Goal: Transaction & Acquisition: Book appointment/travel/reservation

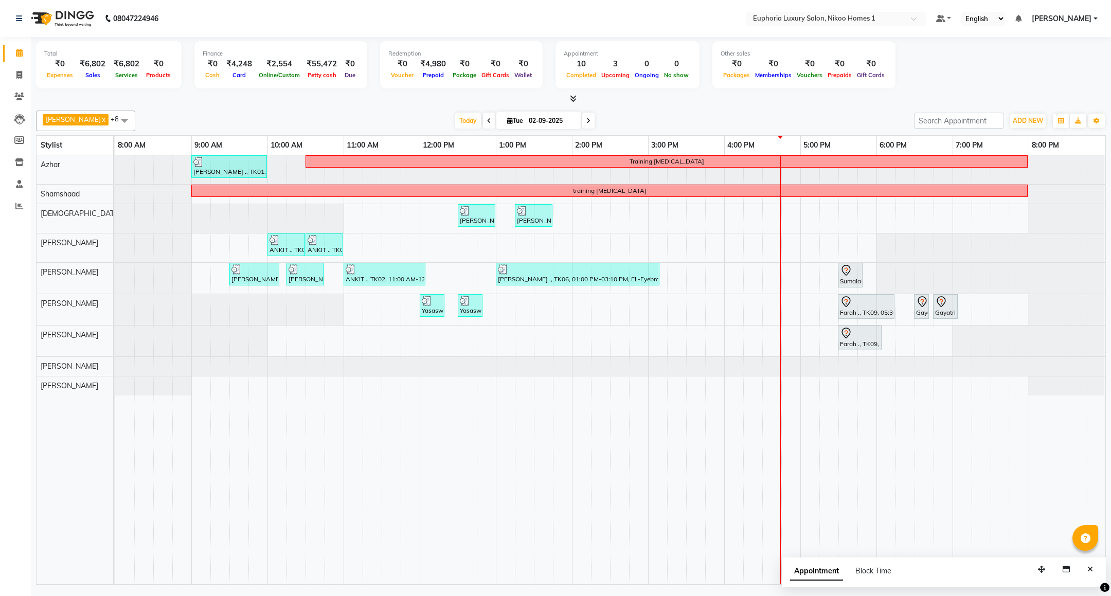
click at [798, 281] on div "[PERSON_NAME] ., TK01, 09:00 AM-10:00 AM, EP-Artistic Cut - Creative Stylist Tr…" at bounding box center [610, 369] width 990 height 429
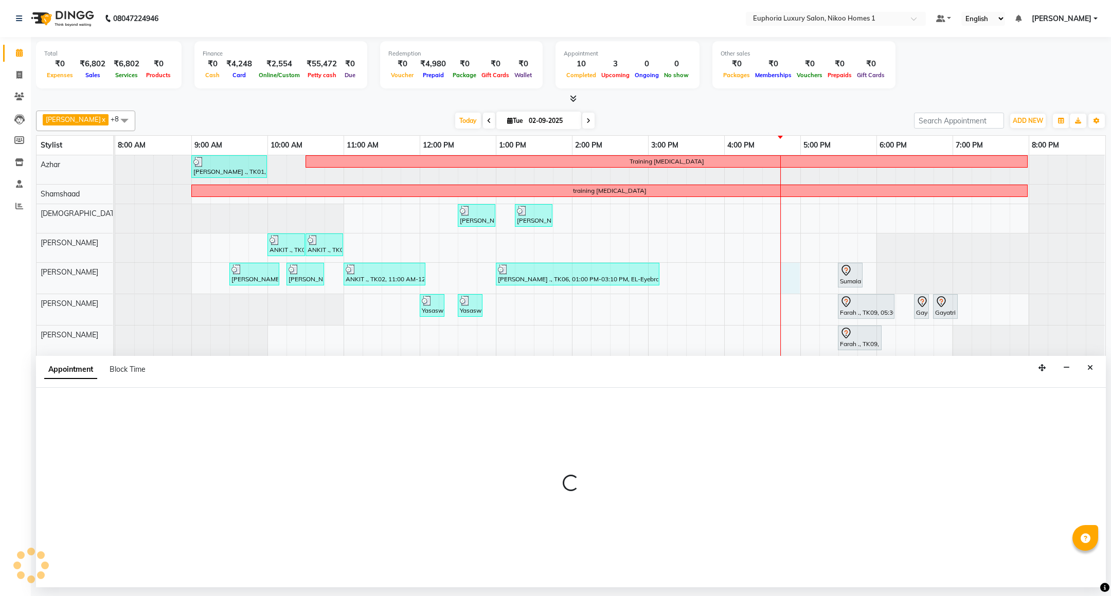
select select "81452"
select select "1005"
select select "tentative"
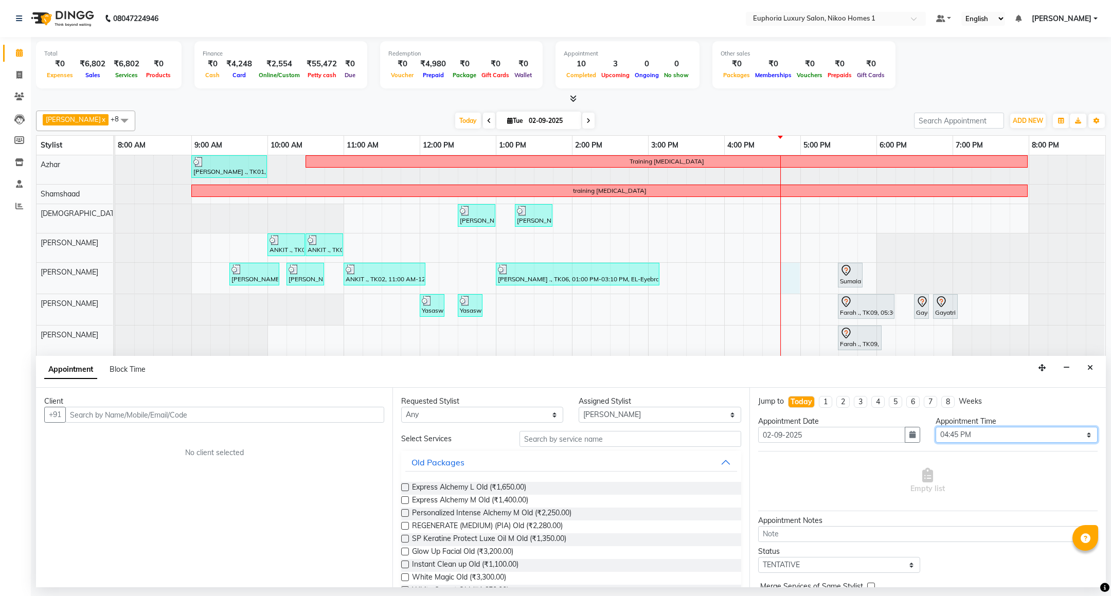
click at [1076, 435] on select "Select 09:00 AM 09:15 AM 09:30 AM 09:45 AM 10:00 AM 10:15 AM 10:30 AM 10:45 AM …" at bounding box center [1016, 435] width 162 height 16
select select "1020"
click at [935, 428] on select "Select 09:00 AM 09:15 AM 09:30 AM 09:45 AM 10:00 AM 10:15 AM 10:30 AM 10:45 AM …" at bounding box center [1016, 435] width 162 height 16
click at [639, 438] on input "text" at bounding box center [629, 439] width 221 height 16
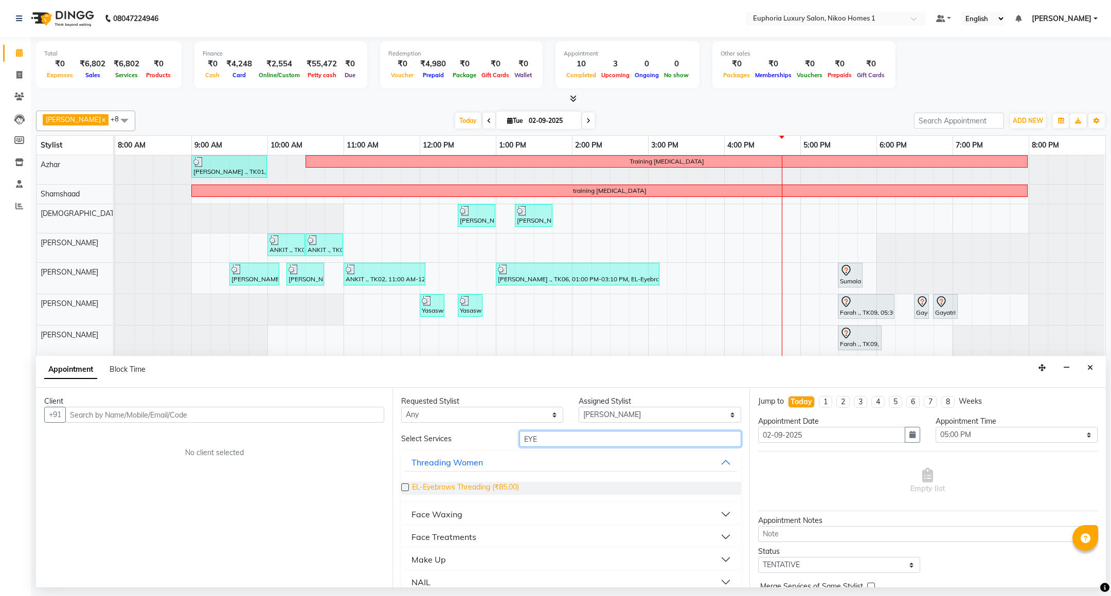
type input "EYE"
click at [506, 485] on span "EL-Eyebrows Threading (₹85.00)" at bounding box center [465, 488] width 107 height 13
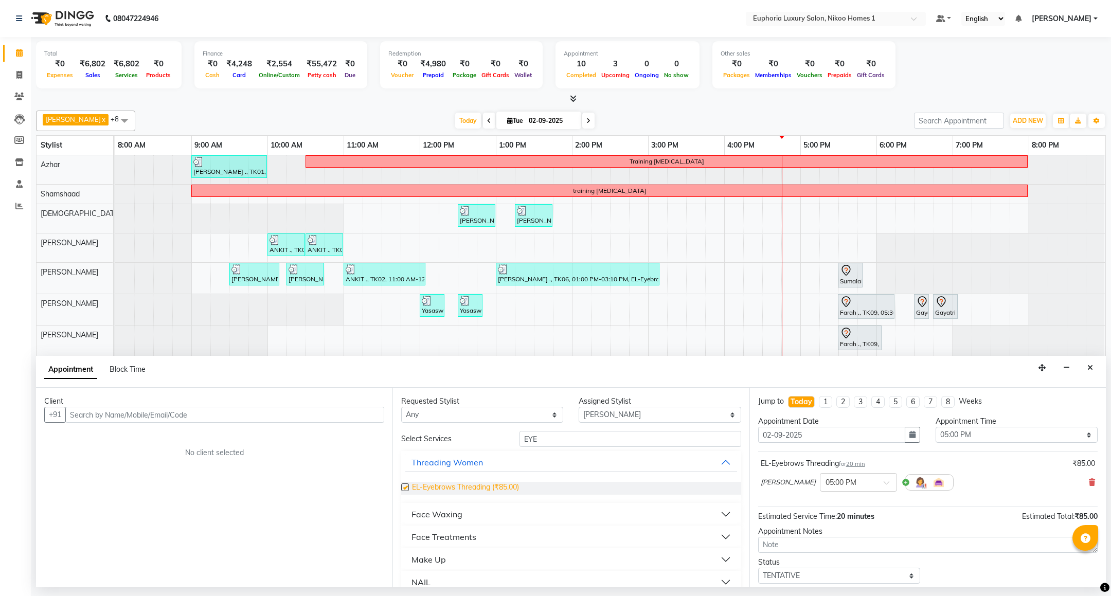
checkbox input "false"
click at [311, 412] on input "text" at bounding box center [224, 415] width 319 height 16
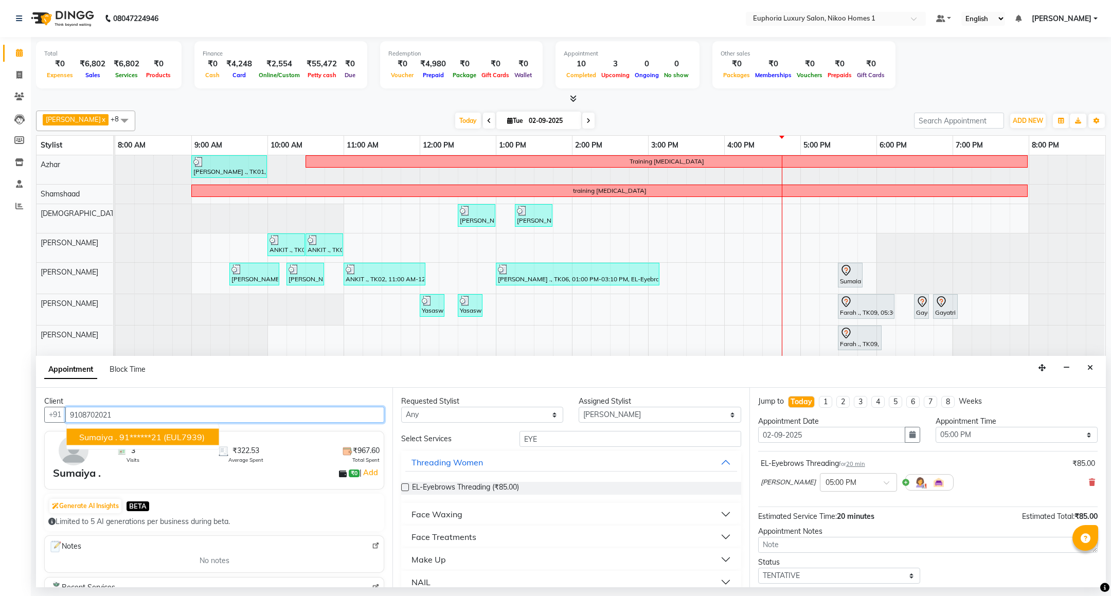
click at [184, 430] on button "Sumaiya . 91******21 (EUL7939)" at bounding box center [143, 437] width 152 height 16
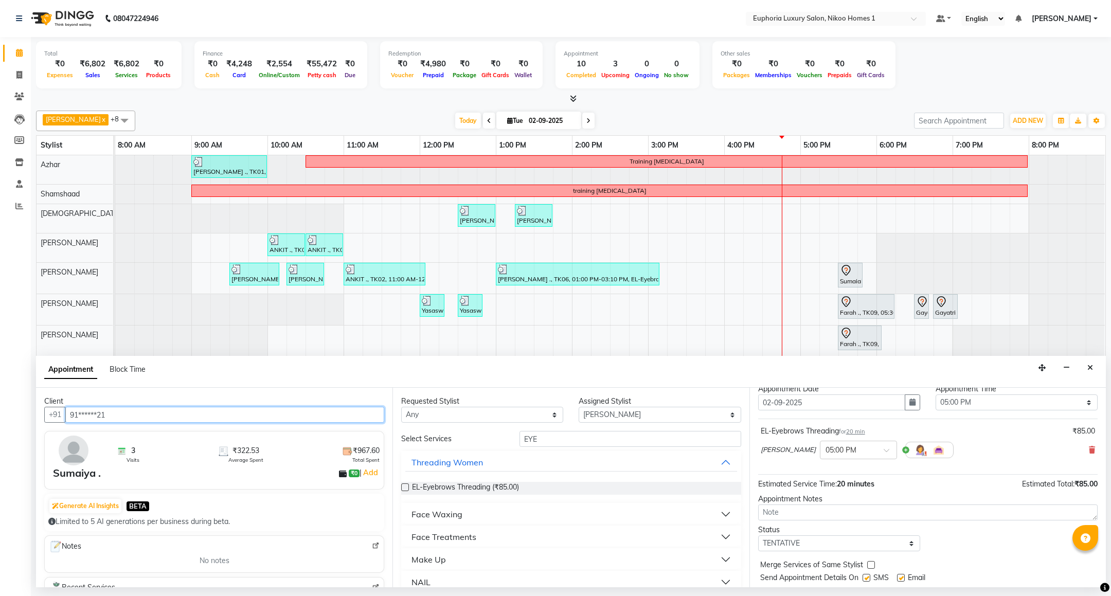
scroll to position [63, 0]
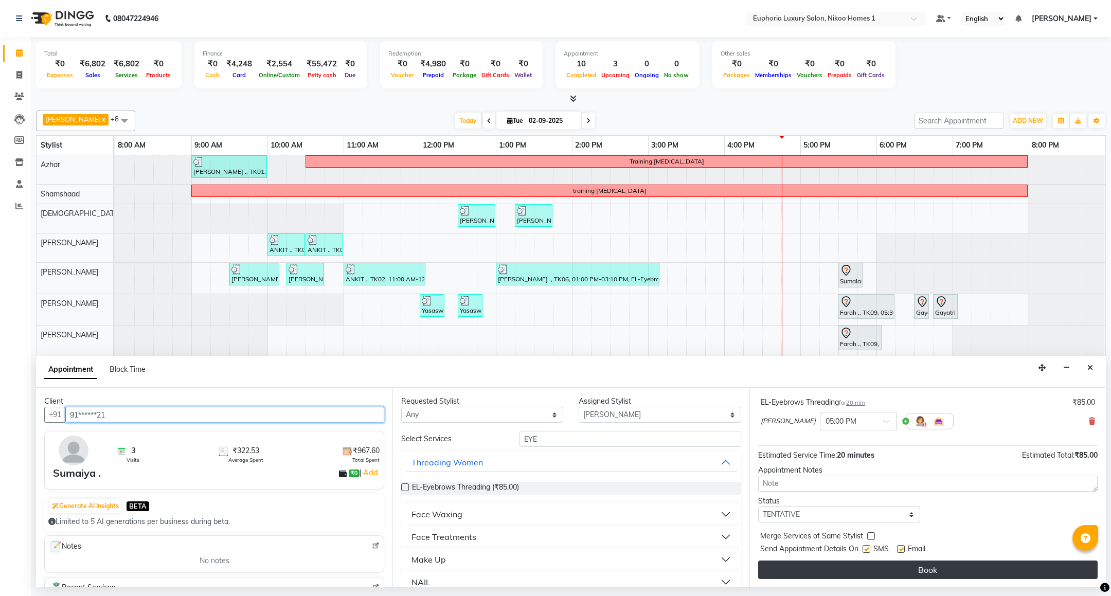
type input "91******21"
click at [1032, 563] on button "Book" at bounding box center [927, 569] width 339 height 19
